Goal: Check status

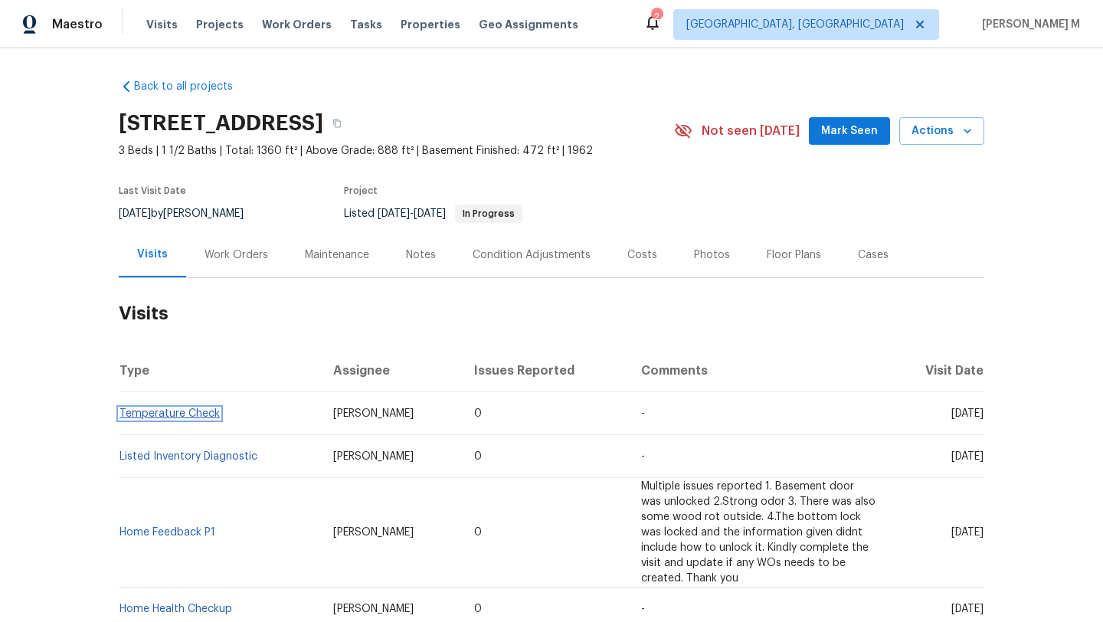
click at [189, 413] on link "Temperature Check" at bounding box center [169, 413] width 100 height 11
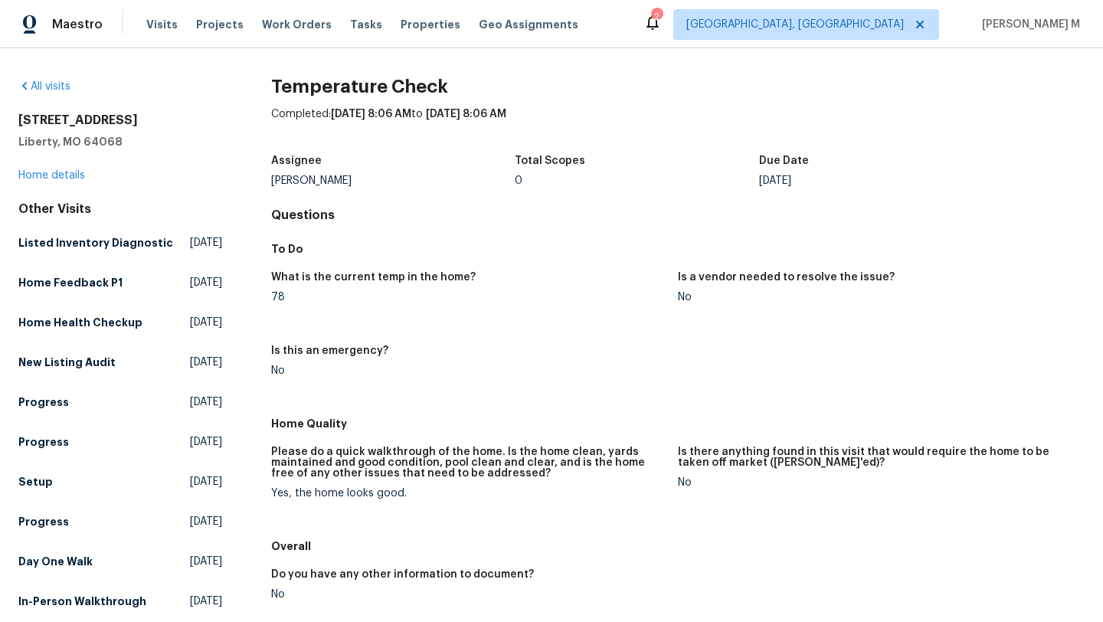
click at [70, 181] on div "17 Main Ct Liberty, MO 64068 Home details" at bounding box center [120, 148] width 204 height 70
click at [69, 175] on link "Home details" at bounding box center [51, 175] width 67 height 11
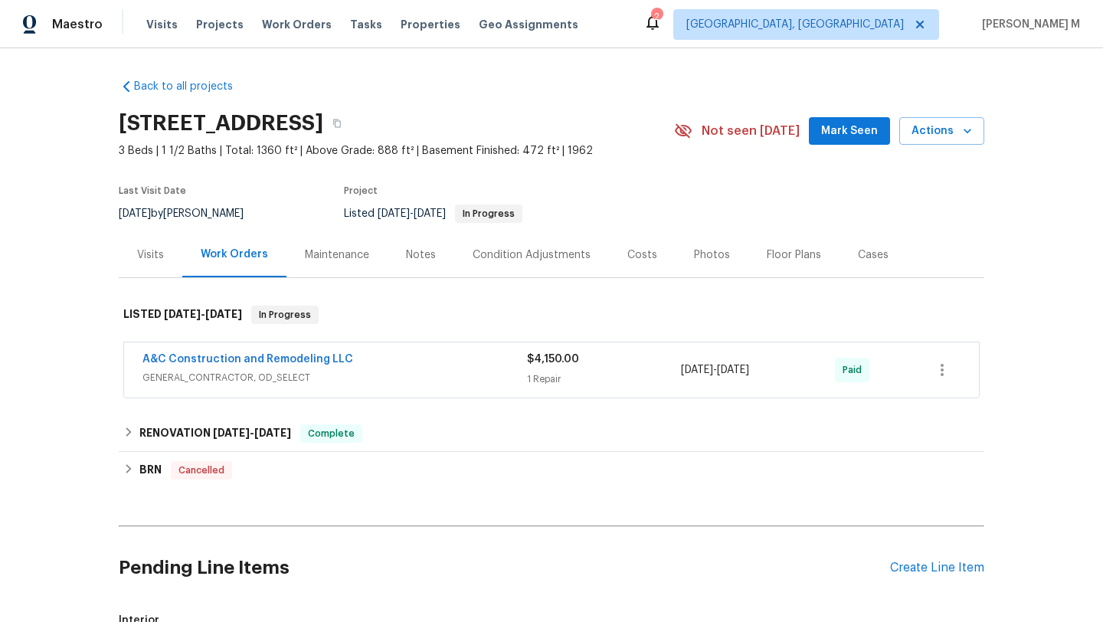
click at [154, 250] on div "Visits" at bounding box center [150, 254] width 27 height 15
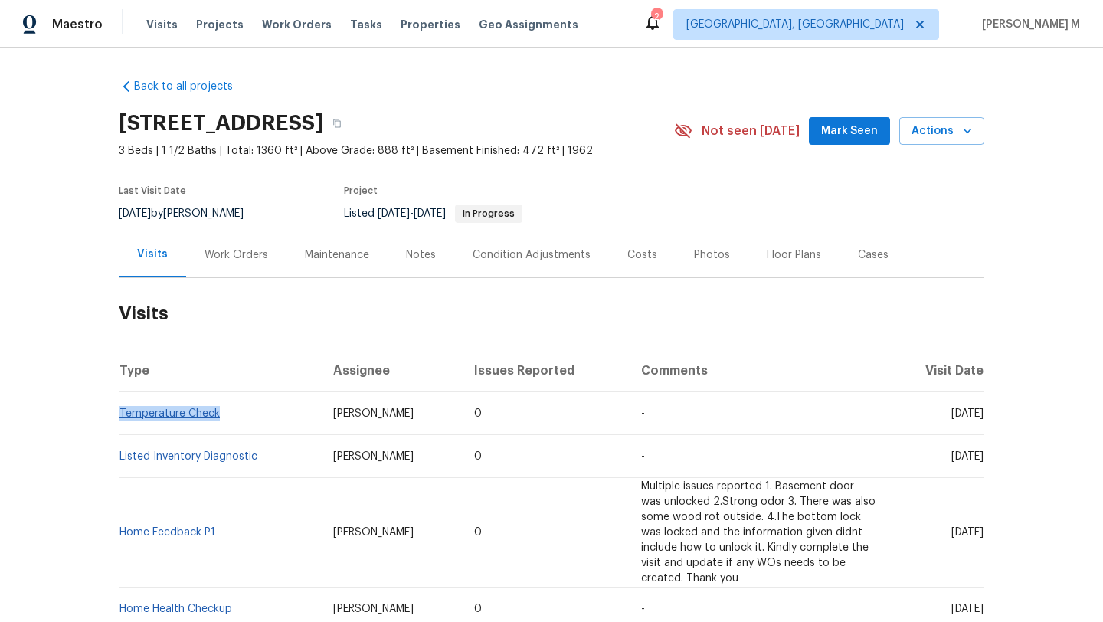
drag, startPoint x: 233, startPoint y: 414, endPoint x: 114, endPoint y: 414, distance: 118.7
click at [119, 414] on td "Temperature Check" at bounding box center [220, 413] width 202 height 43
copy link "Temperature Check"
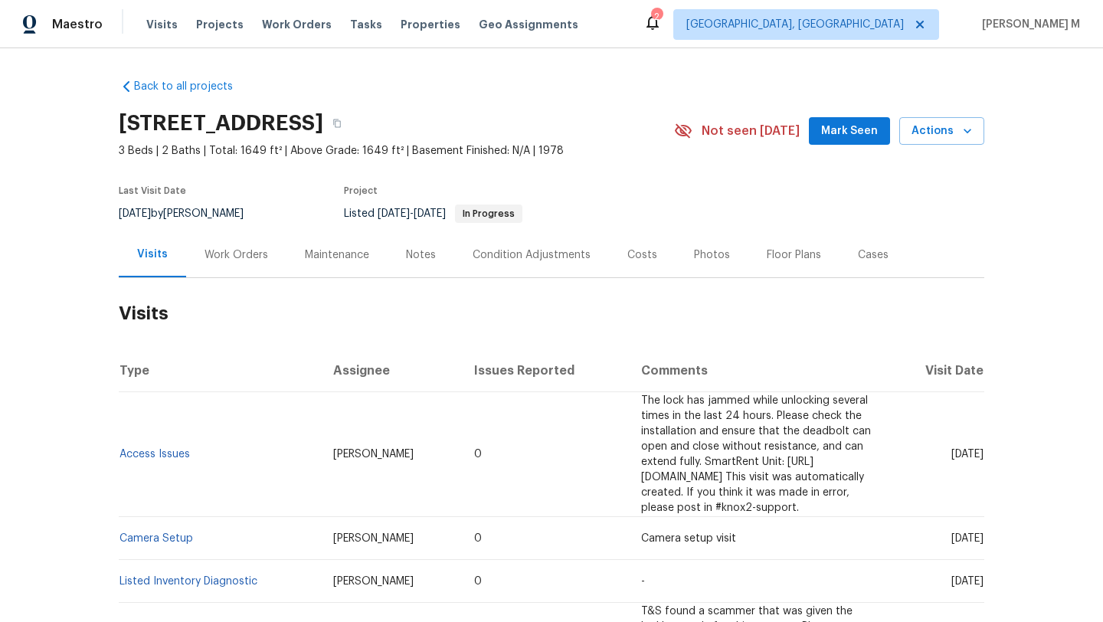
scroll to position [38, 0]
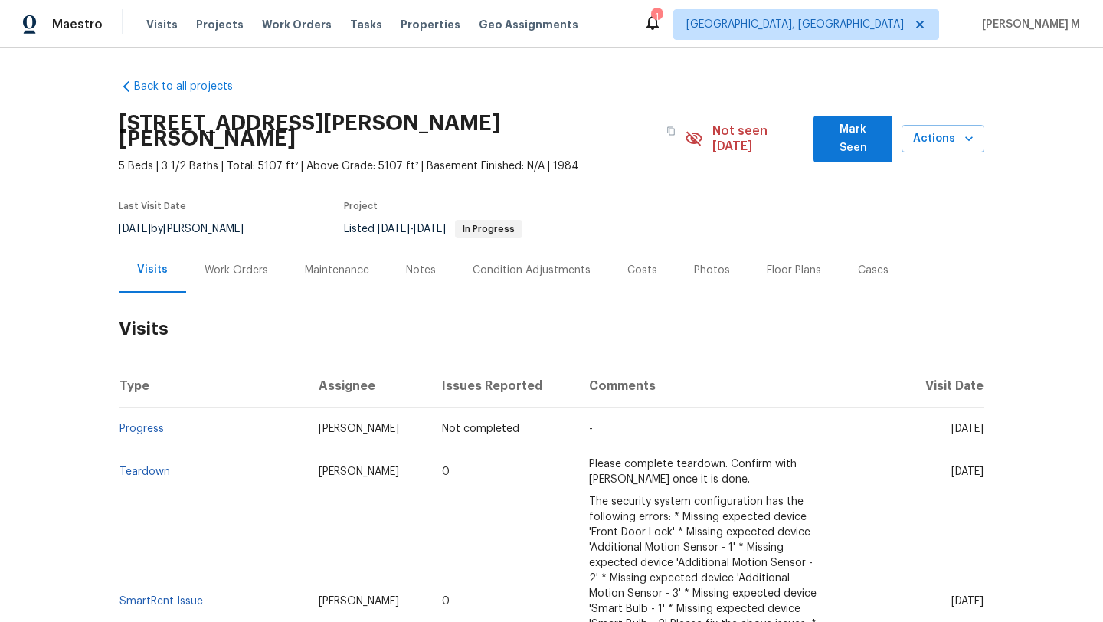
click at [243, 268] on div "Work Orders" at bounding box center [236, 269] width 100 height 45
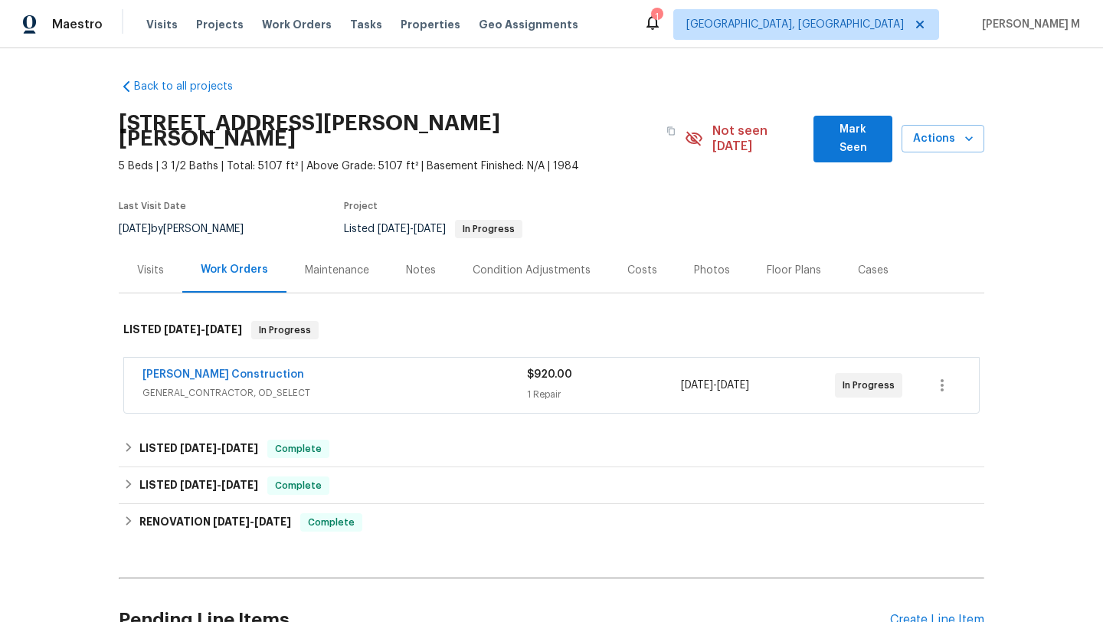
click at [352, 367] on div "Navarro Construction" at bounding box center [334, 376] width 385 height 18
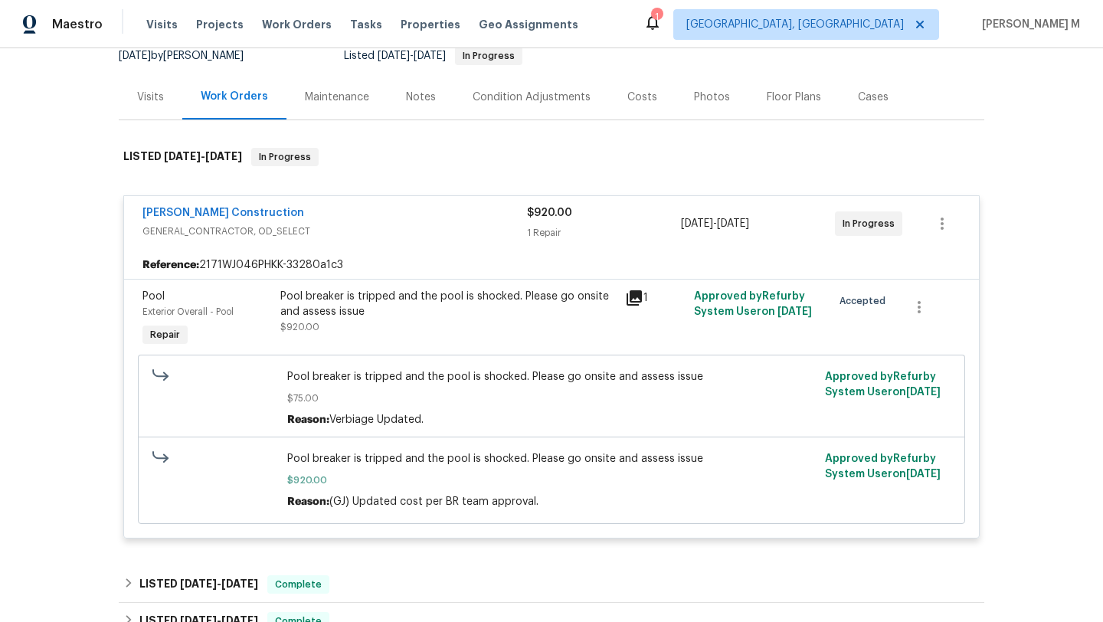
scroll to position [180, 0]
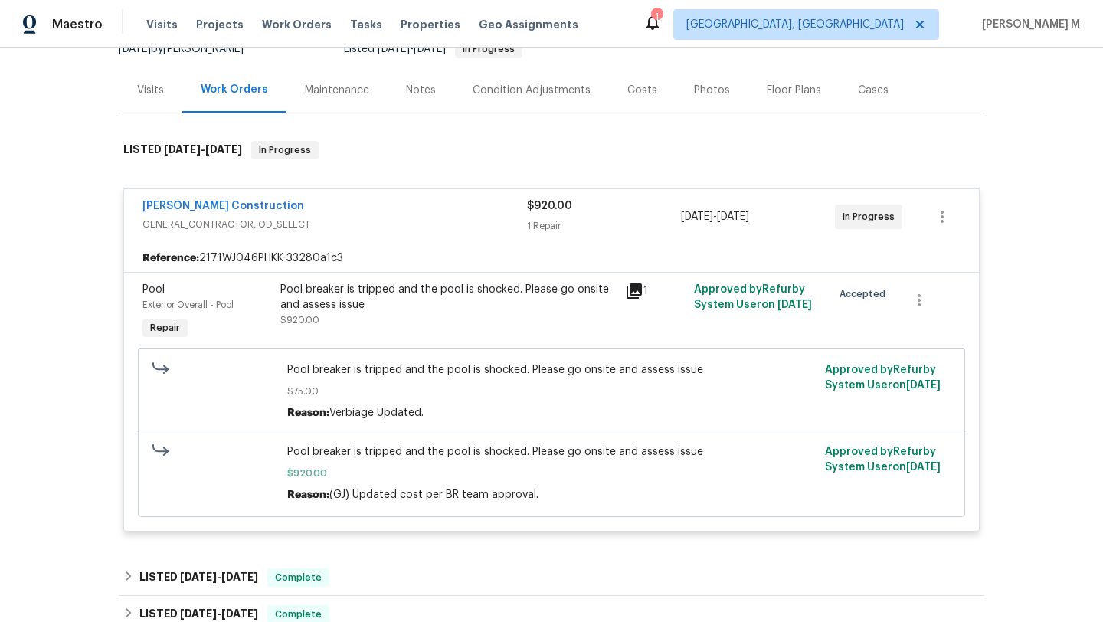
click at [139, 83] on div "Visits" at bounding box center [150, 90] width 27 height 15
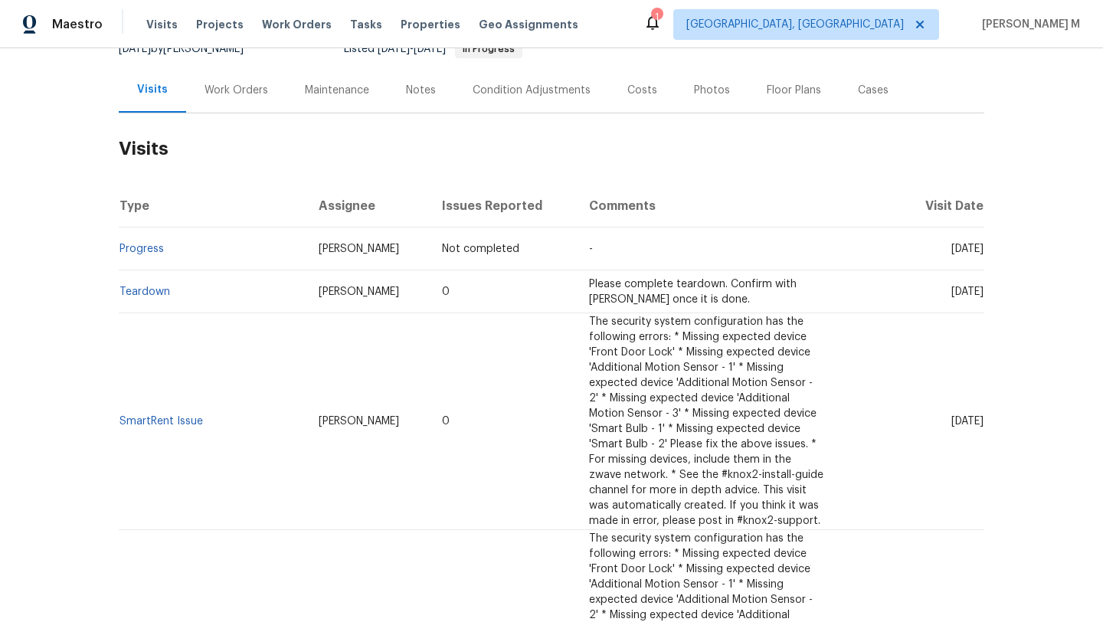
drag, startPoint x: 916, startPoint y: 234, endPoint x: 949, endPoint y: 236, distance: 33.0
click at [951, 244] on span "Tue, Aug 12 2025" at bounding box center [967, 249] width 32 height 11
copy span "Aug 12"
click at [250, 83] on div "Work Orders" at bounding box center [237, 90] width 64 height 15
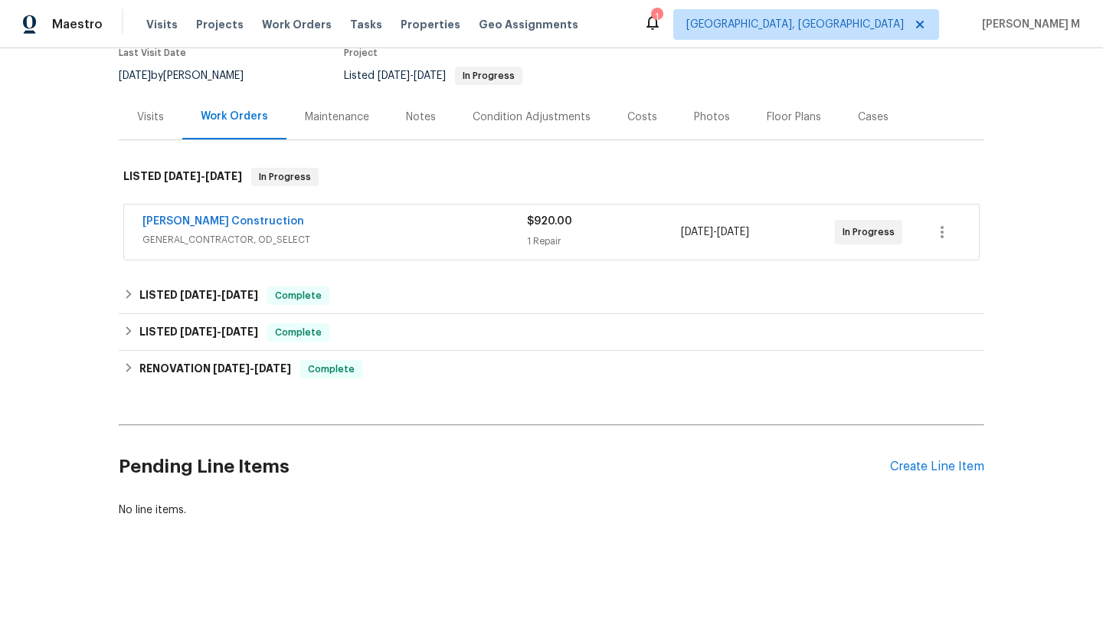
scroll to position [149, 0]
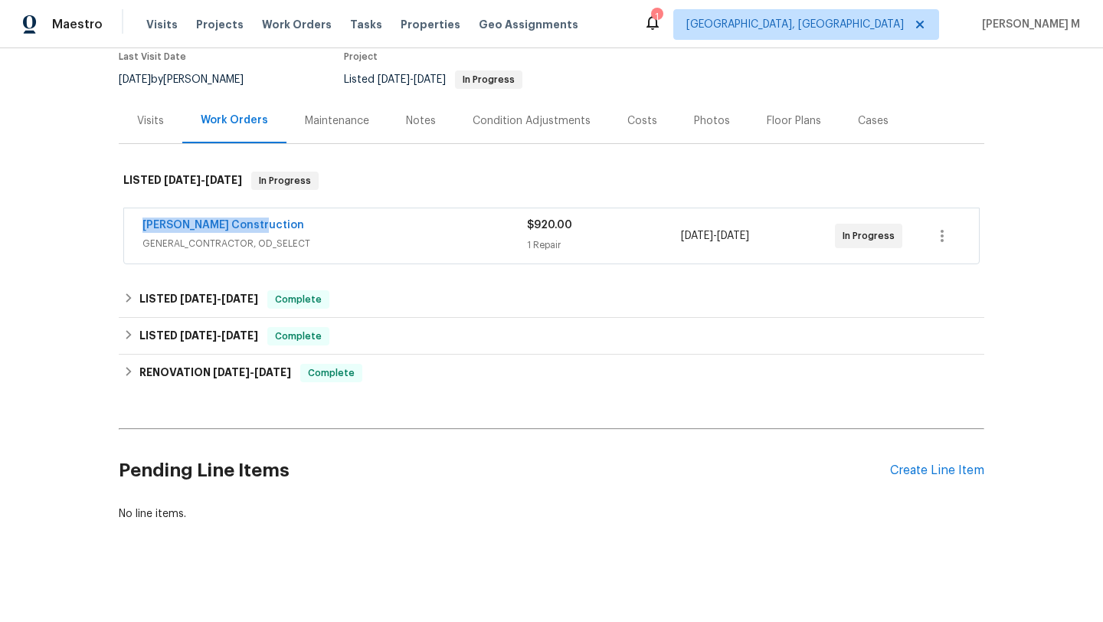
drag, startPoint x: 131, startPoint y: 216, endPoint x: 273, endPoint y: 216, distance: 141.7
click at [273, 216] on div "Navarro Construction GENERAL_CONTRACTOR, OD_SELECT $920.00 1 Repair 8/4/2025 - …" at bounding box center [551, 235] width 855 height 55
copy link "Navarro Construction"
click at [624, 237] on div "1 Repair" at bounding box center [604, 244] width 154 height 15
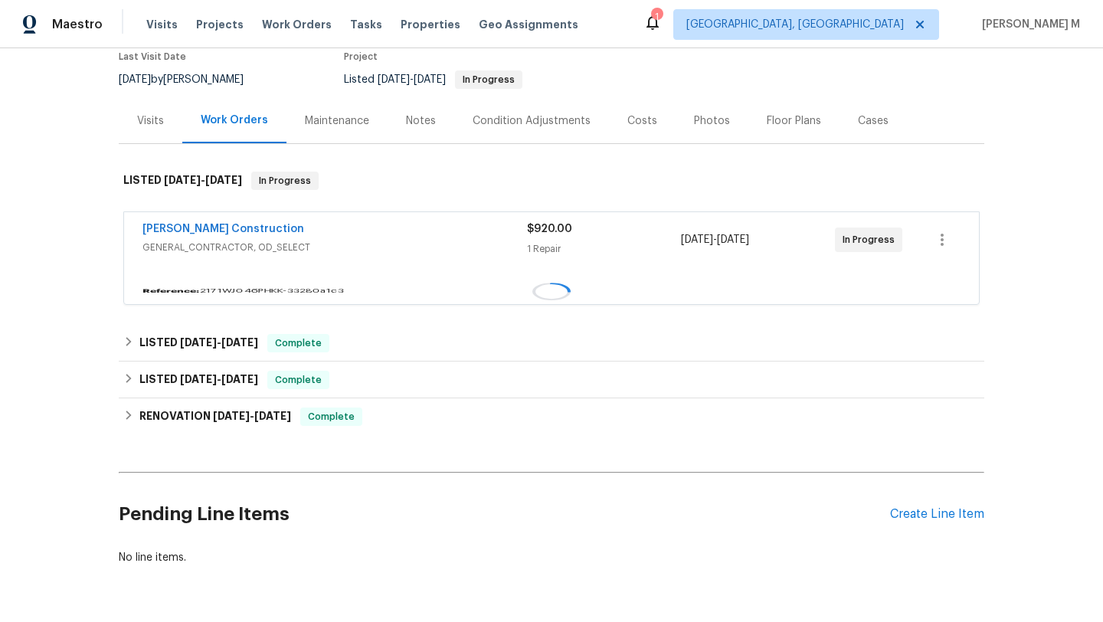
scroll to position [180, 0]
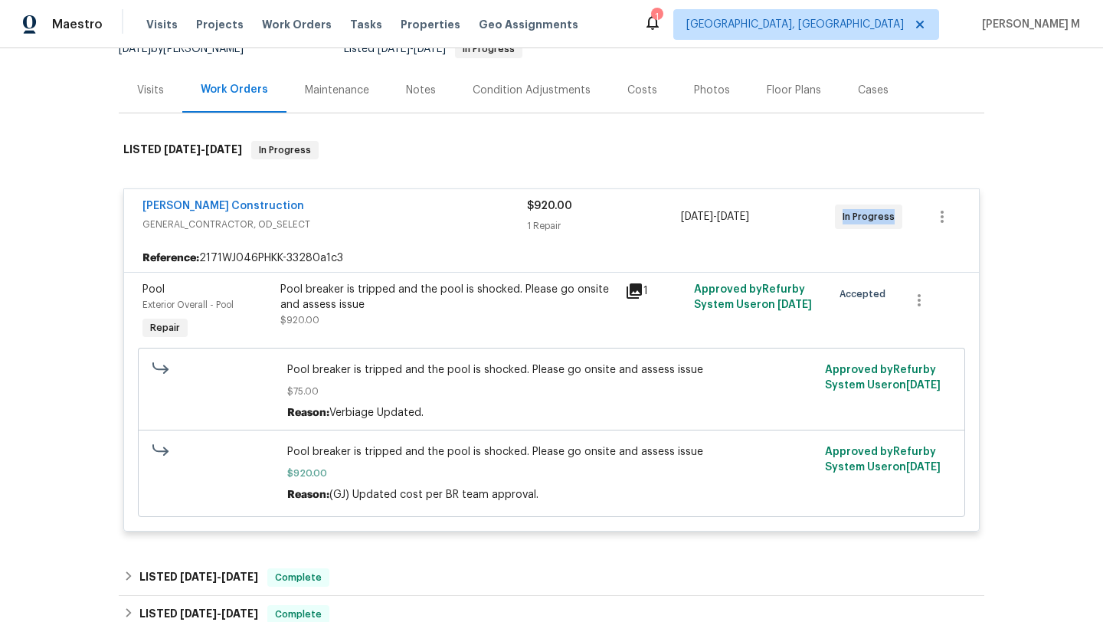
drag, startPoint x: 833, startPoint y: 208, endPoint x: 889, endPoint y: 208, distance: 56.7
click at [889, 208] on div "In Progress" at bounding box center [868, 217] width 67 height 25
copy span "In Progress"
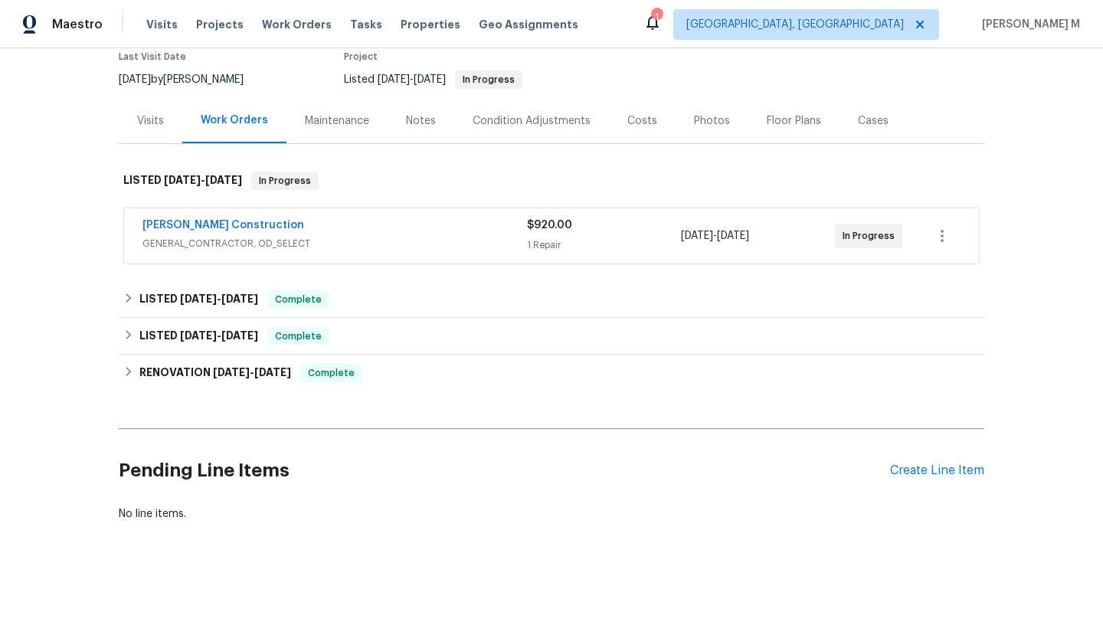
click at [613, 237] on div "1 Repair" at bounding box center [604, 244] width 154 height 15
